Goal: Check status: Check status

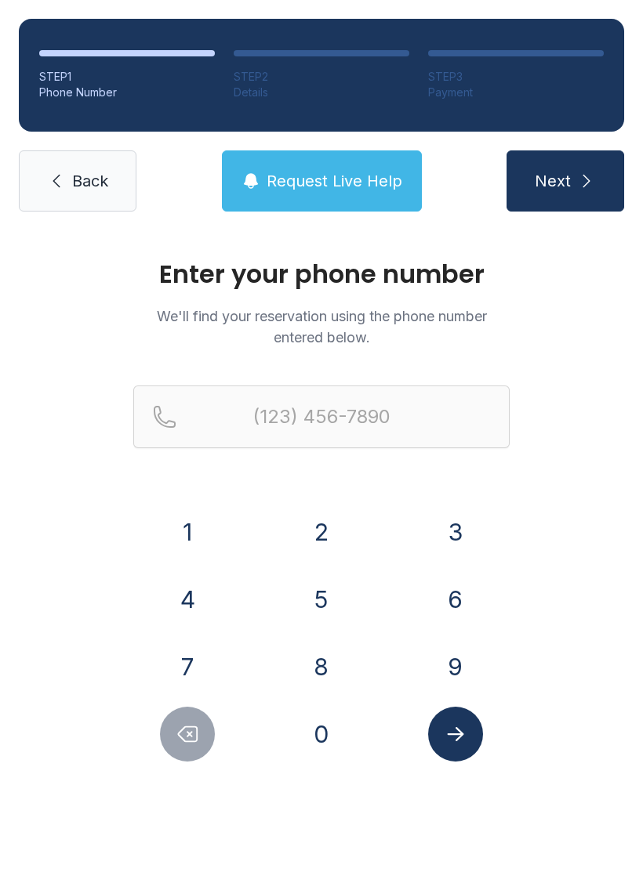
click at [461, 663] on button "9" at bounding box center [455, 667] width 55 height 55
click at [197, 524] on button "1" at bounding box center [187, 532] width 55 height 55
click at [182, 573] on button "4" at bounding box center [187, 599] width 55 height 55
click at [468, 596] on button "6" at bounding box center [455, 599] width 55 height 55
click at [321, 760] on button "0" at bounding box center [321, 734] width 55 height 55
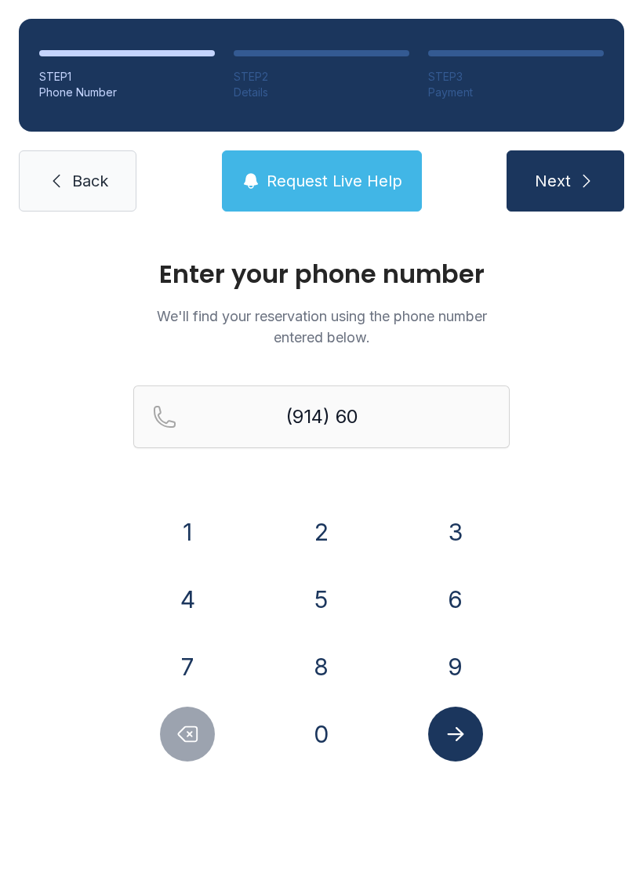
click at [332, 542] on button "2" at bounding box center [321, 532] width 55 height 55
click at [451, 500] on form "(914) 602- 1 2 3 4 5 6 7 8 9 0" at bounding box center [321, 574] width 376 height 376
click at [464, 515] on button "3" at bounding box center [455, 532] width 55 height 55
click at [184, 520] on button "1" at bounding box center [187, 532] width 55 height 55
click at [183, 520] on button "1" at bounding box center [187, 532] width 55 height 55
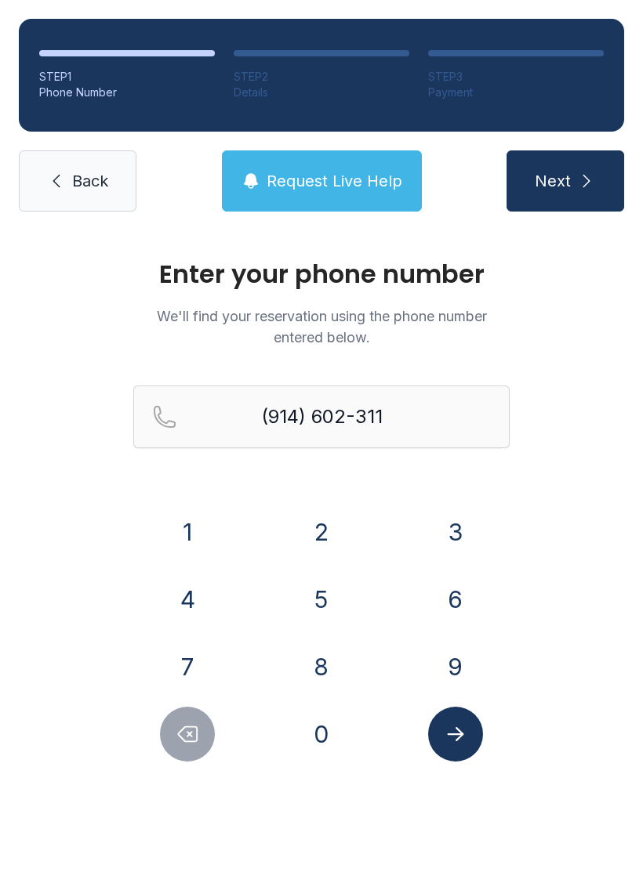
click at [462, 602] on button "6" at bounding box center [455, 599] width 55 height 55
type input "[PHONE_NUMBER]"
click at [480, 731] on button "Submit lookup form" at bounding box center [455, 734] width 55 height 55
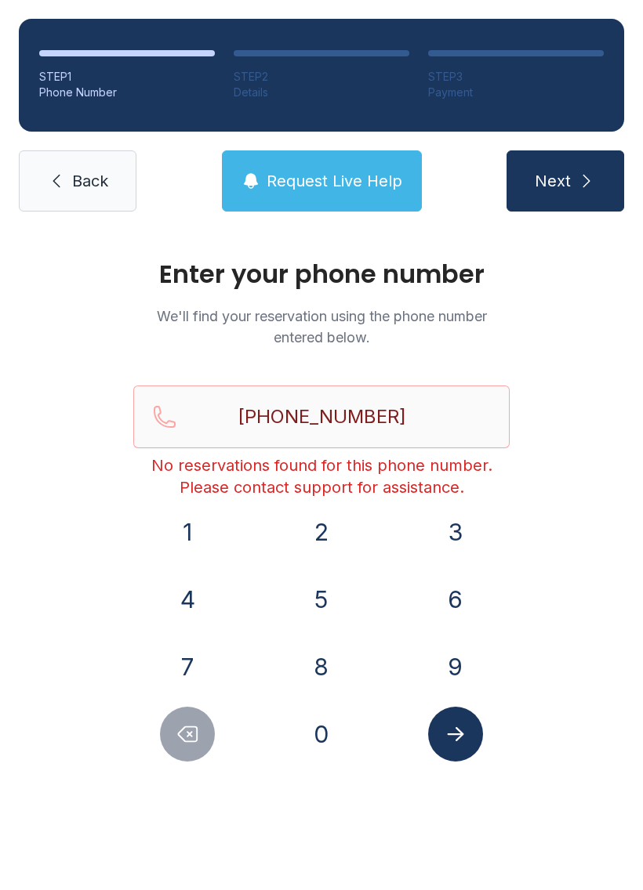
click at [111, 194] on link "Back" at bounding box center [78, 181] width 118 height 61
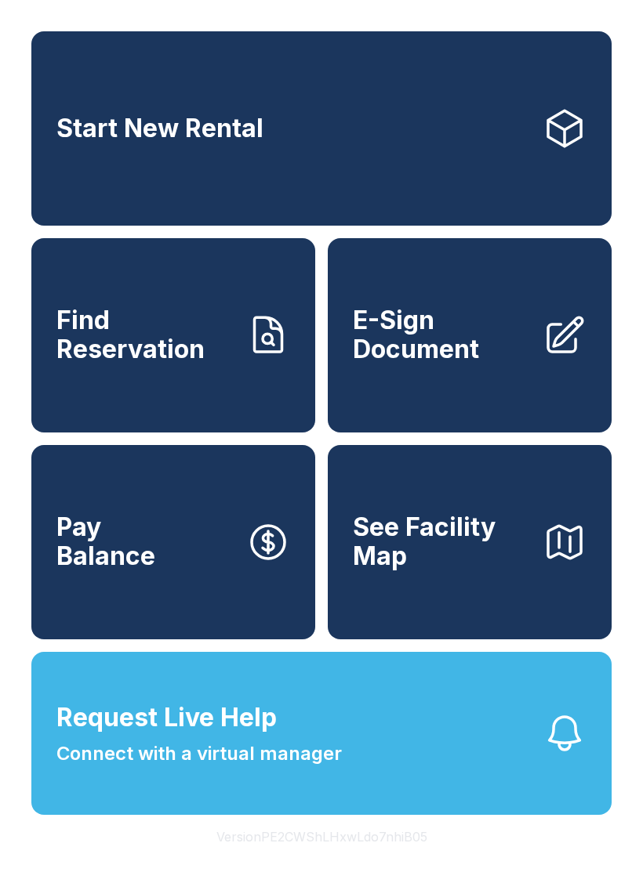
click at [418, 798] on button "Request Live Help Connect with a virtual manager" at bounding box center [321, 733] width 580 height 163
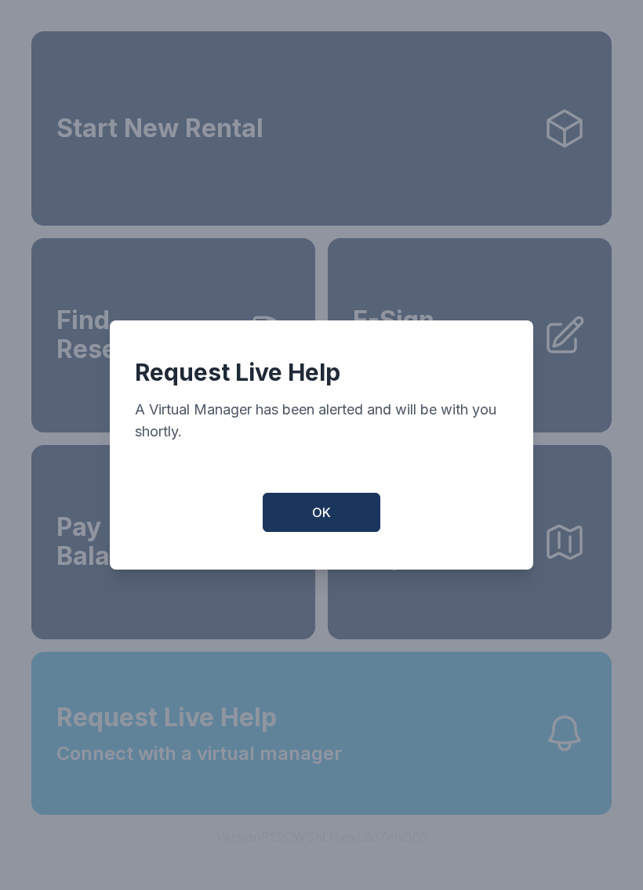
click at [347, 513] on button "OK" at bounding box center [322, 512] width 118 height 39
